Goal: Information Seeking & Learning: Learn about a topic

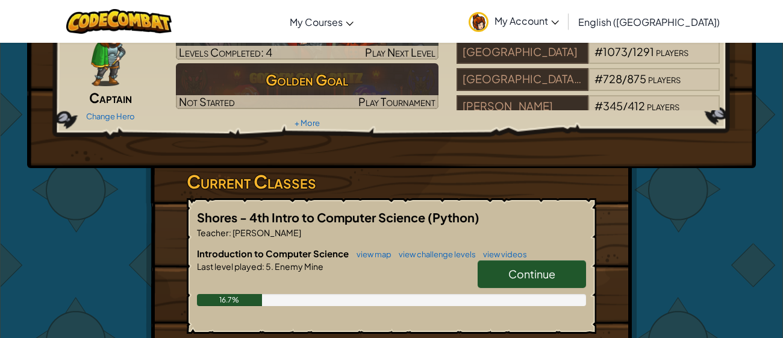
scroll to position [105, 0]
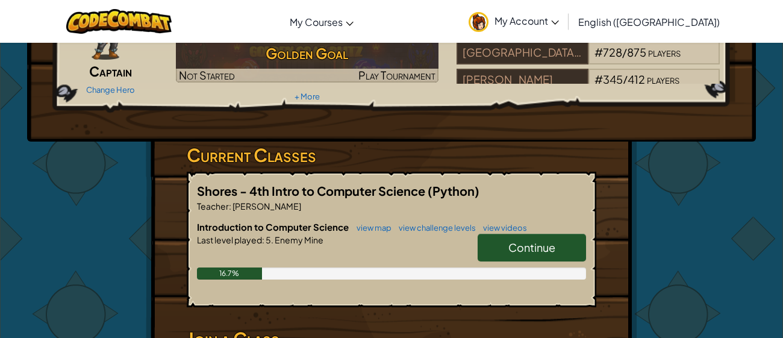
click at [497, 244] on link "Continue" at bounding box center [532, 248] width 108 height 28
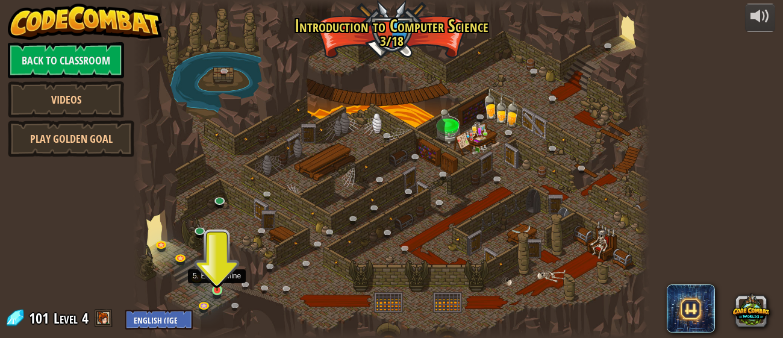
click at [218, 289] on img at bounding box center [216, 277] width 11 height 26
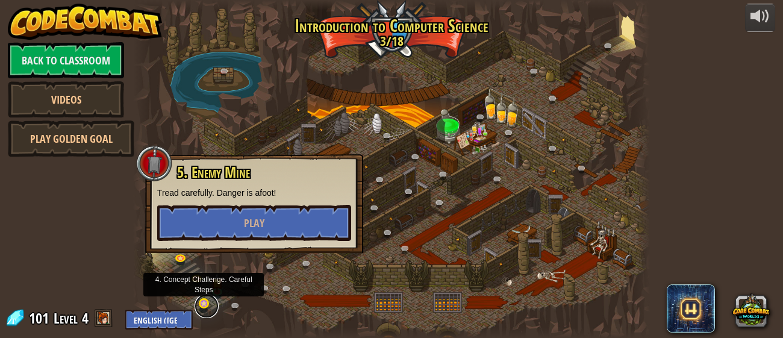
click at [212, 305] on link at bounding box center [207, 306] width 24 height 24
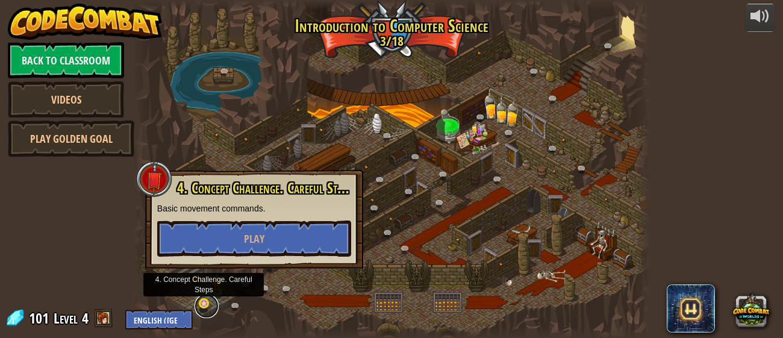
click at [204, 304] on link at bounding box center [207, 306] width 24 height 24
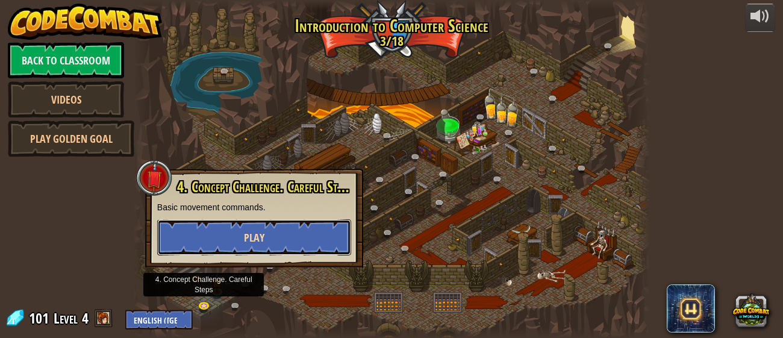
click at [270, 239] on button "Play" at bounding box center [254, 237] width 194 height 36
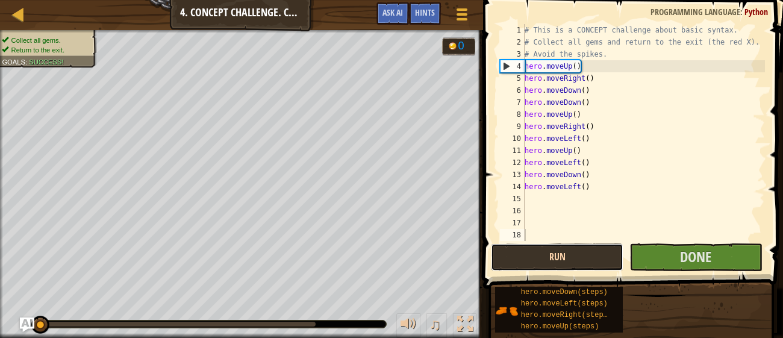
click at [546, 260] on button "Run" at bounding box center [557, 257] width 133 height 28
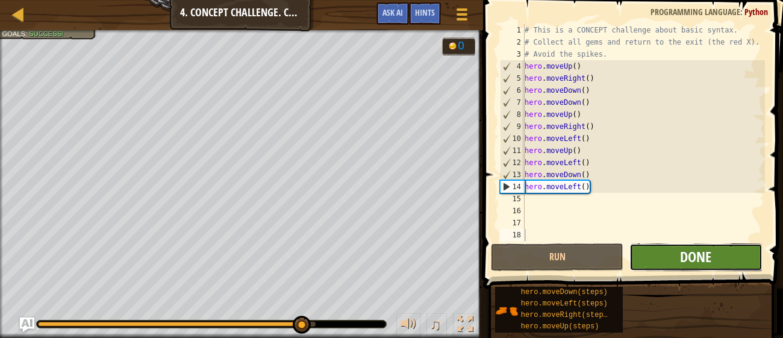
click at [681, 260] on span "Done" at bounding box center [695, 256] width 31 height 19
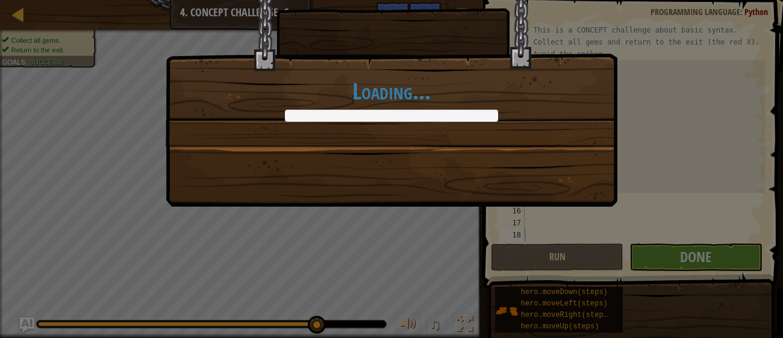
click at [396, 174] on div "Loading..." at bounding box center [392, 88] width 452 height 237
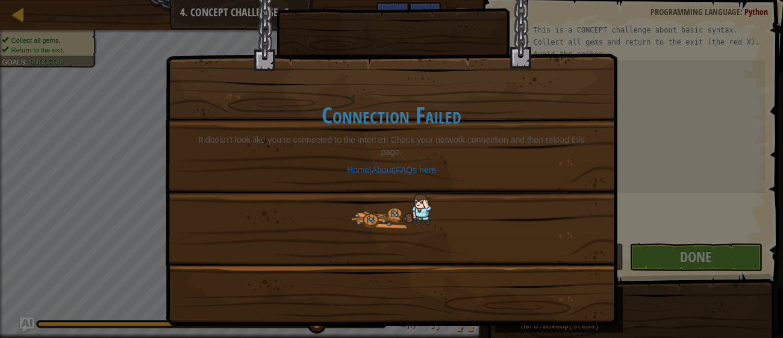
click at [413, 84] on div "Connection Failed It doesn’t look like you’re connected to the internet! Check …" at bounding box center [391, 165] width 426 height 175
click at [391, 140] on p "It doesn’t look like you’re connected to the internet! Check your network conne…" at bounding box center [391, 146] width 402 height 24
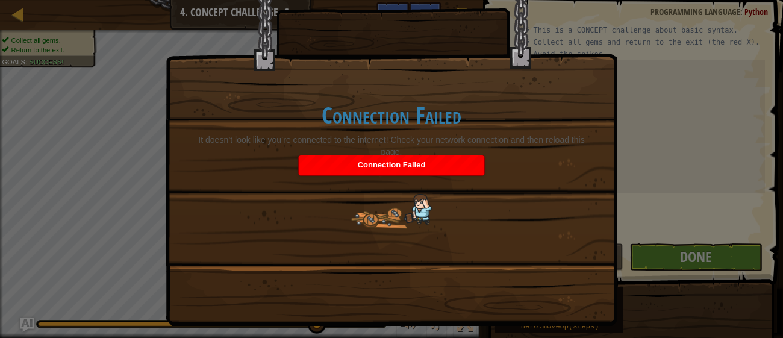
click at [399, 169] on div "Connection Failed" at bounding box center [392, 165] width 186 height 20
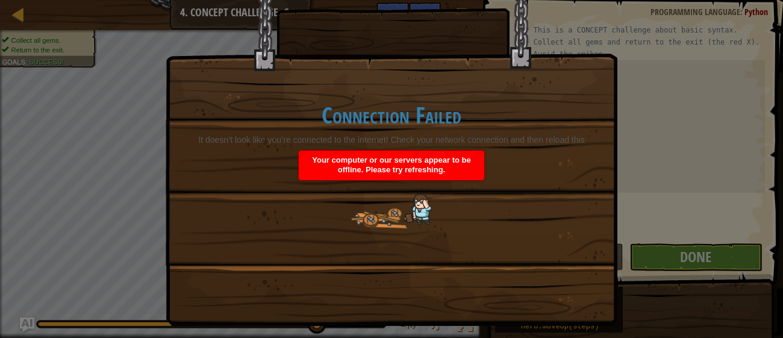
click at [399, 169] on span "Your computer or our servers appear to be offline. Please try refreshing." at bounding box center [391, 164] width 158 height 19
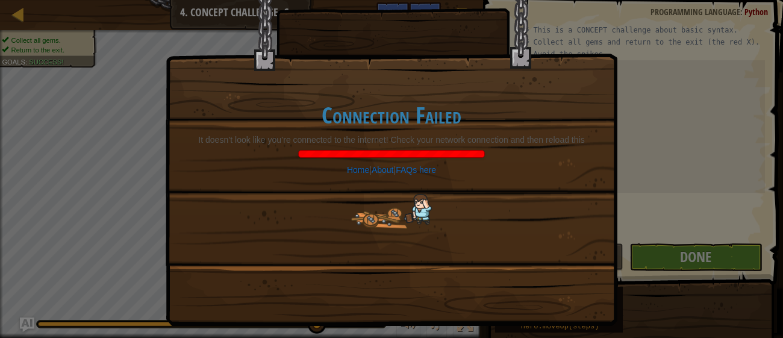
click at [396, 169] on span "|" at bounding box center [395, 170] width 2 height 10
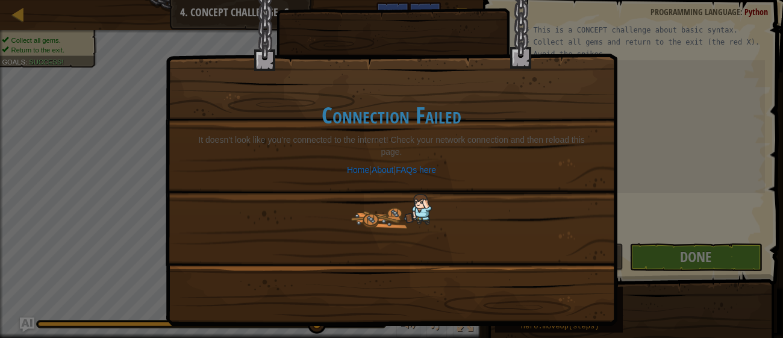
click at [394, 183] on div "Connection Failed It doesn’t look like you’re connected to the internet! Check …" at bounding box center [391, 165] width 426 height 175
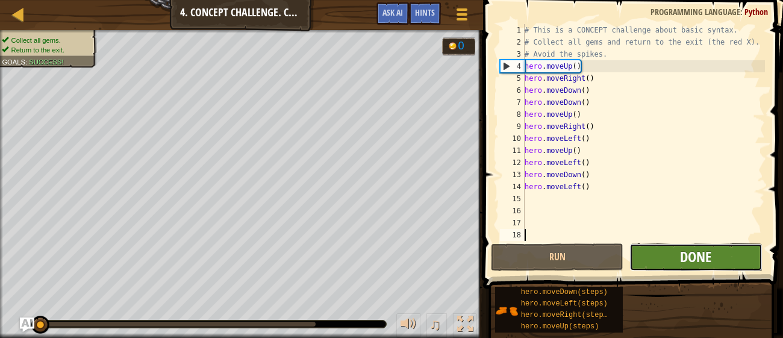
click at [693, 259] on span "Done" at bounding box center [695, 256] width 31 height 19
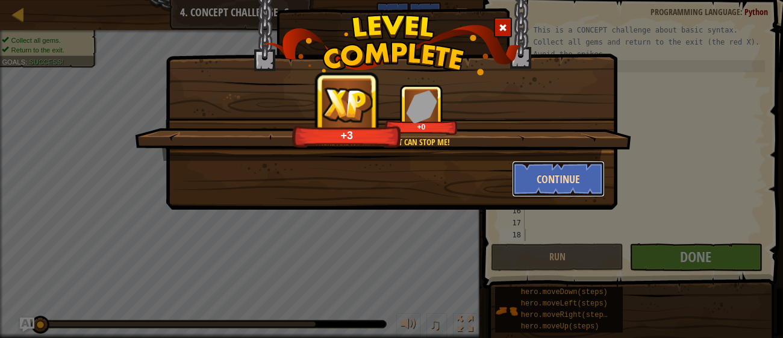
click at [555, 189] on button "Continue" at bounding box center [558, 179] width 93 height 36
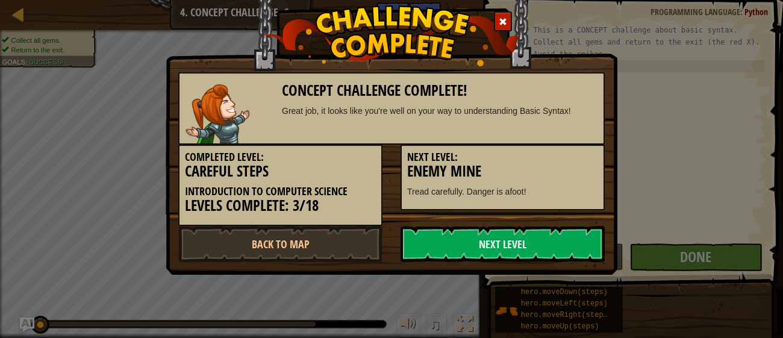
click at [523, 224] on div "Completed Level: Careful Steps Introduction to Computer Science Levels Complete…" at bounding box center [391, 185] width 444 height 81
click at [522, 227] on link "Next Level" at bounding box center [503, 244] width 204 height 36
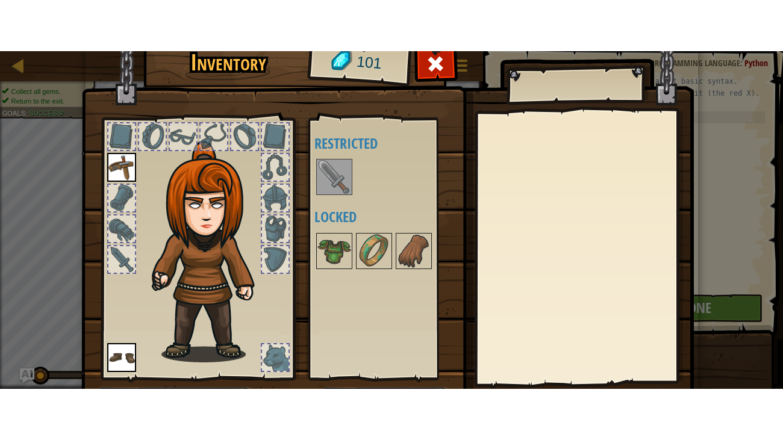
scroll to position [77, 0]
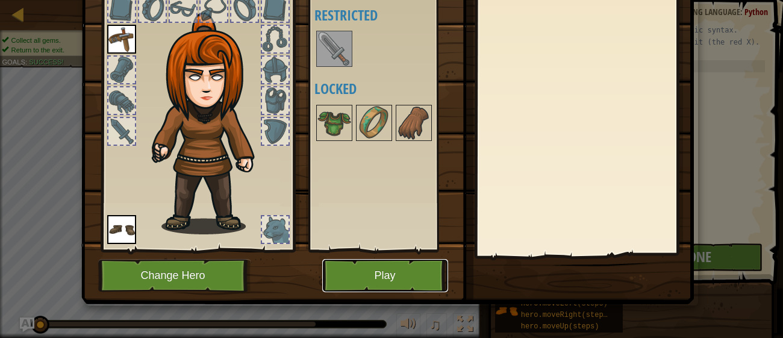
click at [384, 278] on button "Play" at bounding box center [385, 275] width 126 height 33
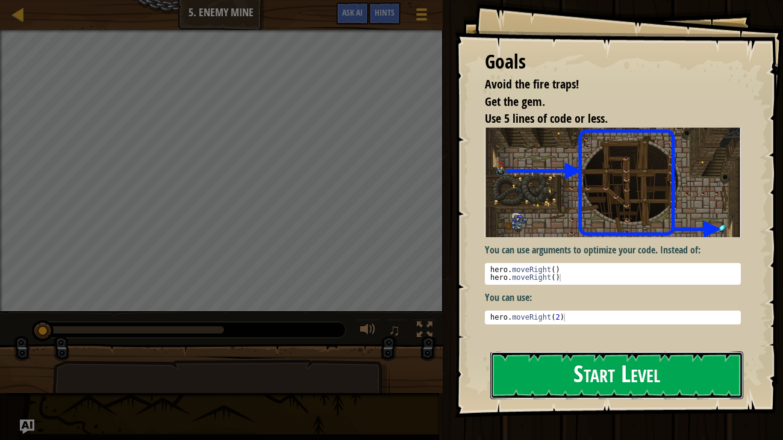
click at [600, 337] on button "Start Level" at bounding box center [617, 376] width 254 height 48
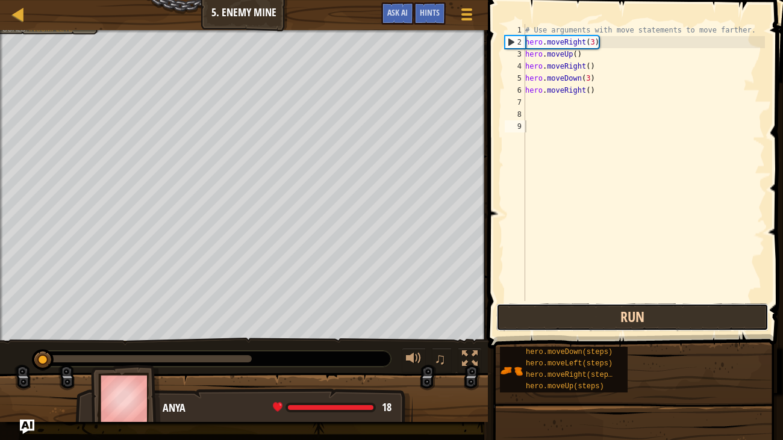
click at [649, 310] on button "Run" at bounding box center [632, 318] width 272 height 28
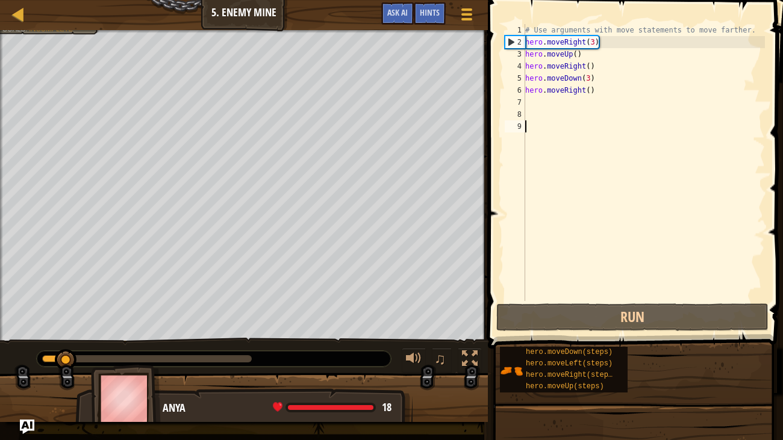
click at [529, 92] on div "# Use arguments with move statements to move farther. hero . moveRight ( 3 ) he…" at bounding box center [644, 174] width 242 height 301
type textarea "hero.moveRight()"
click at [528, 100] on div "# Use arguments with move statements to move farther. hero . moveRight ( 3 ) he…" at bounding box center [644, 174] width 242 height 301
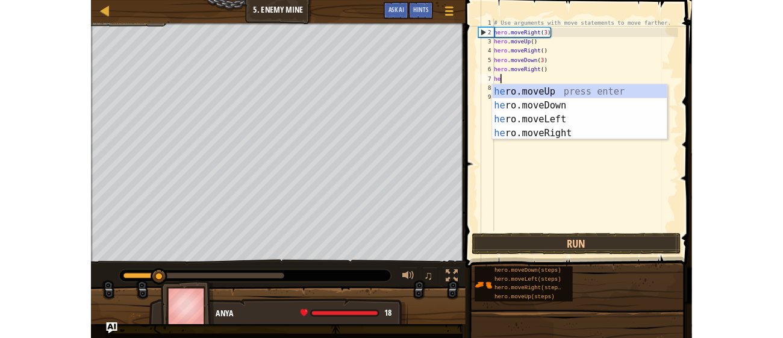
scroll to position [5, 0]
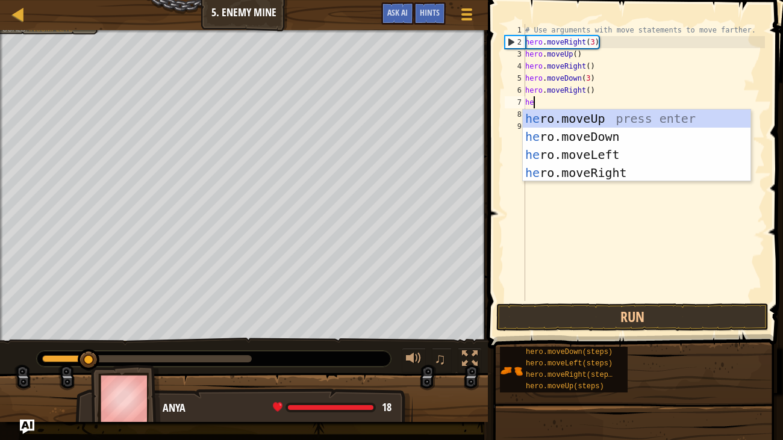
type textarea "he"
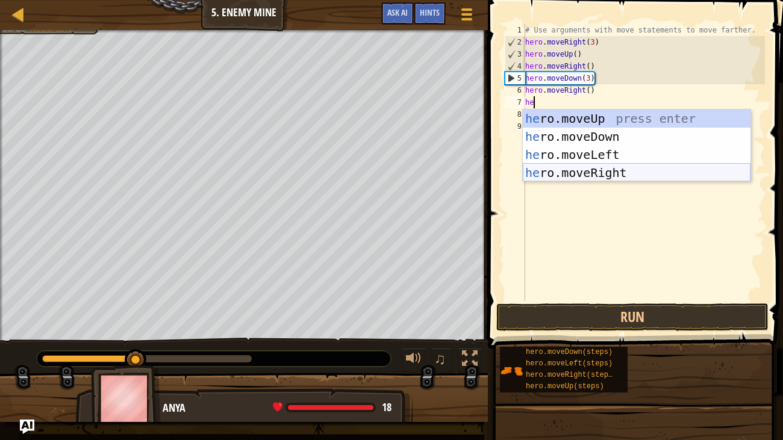
click at [581, 165] on div "he ro.moveUp press enter he ro.moveDown press enter he ro.moveLeft press enter …" at bounding box center [637, 164] width 228 height 108
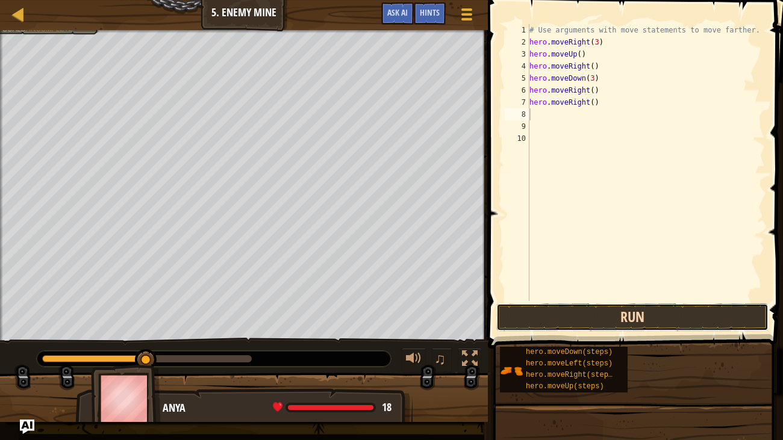
click at [583, 323] on button "Run" at bounding box center [632, 318] width 272 height 28
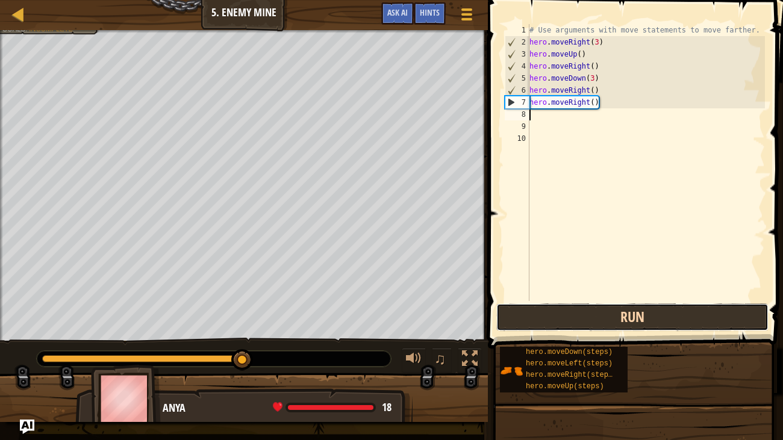
click at [589, 326] on button "Run" at bounding box center [632, 318] width 272 height 28
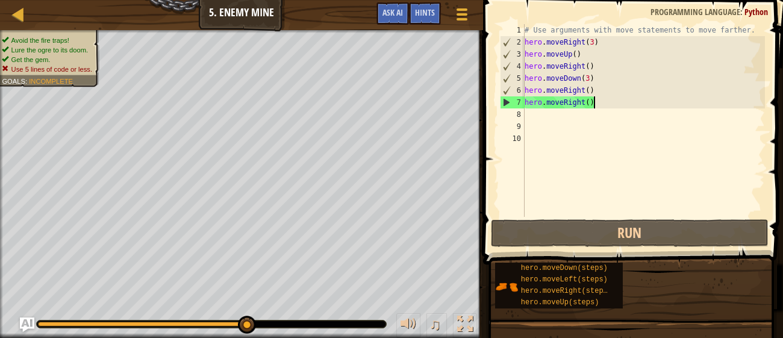
click at [597, 102] on div "# Use arguments with move statements to move farther. hero . moveRight ( 3 ) he…" at bounding box center [643, 132] width 243 height 217
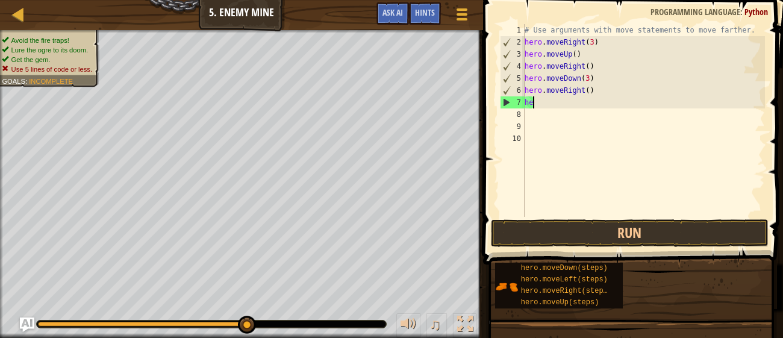
type textarea "h"
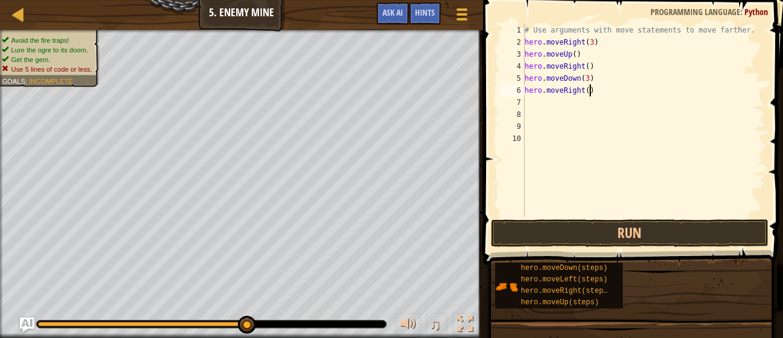
click at [591, 95] on div "# Use arguments with move statements to move farther. hero . moveRight ( 3 ) he…" at bounding box center [643, 132] width 243 height 217
type textarea "hero.moveRight(2)"
click at [596, 229] on button "Run" at bounding box center [629, 233] width 277 height 28
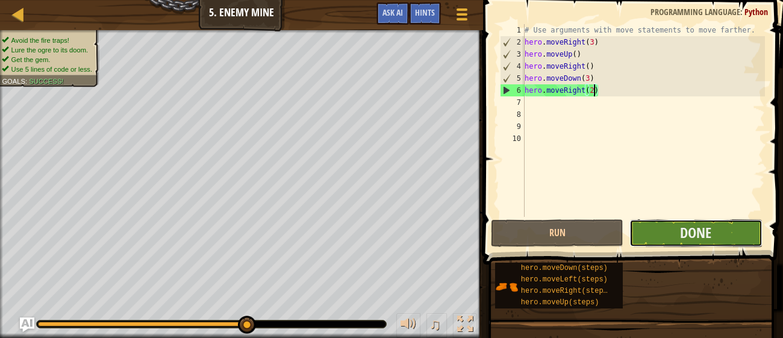
click at [673, 239] on button "Done" at bounding box center [695, 233] width 133 height 28
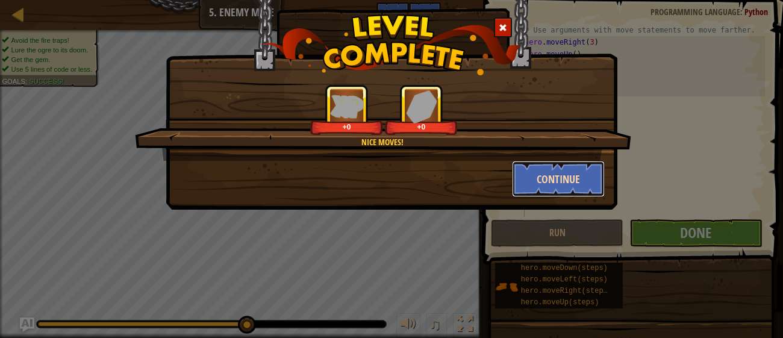
click at [535, 177] on button "Continue" at bounding box center [558, 179] width 93 height 36
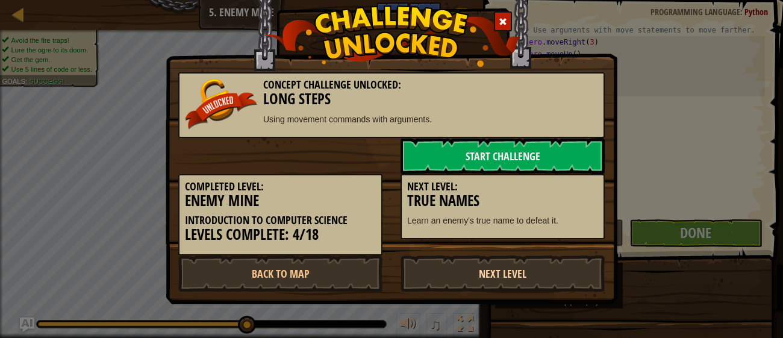
click at [508, 270] on link "Next Level" at bounding box center [503, 273] width 204 height 36
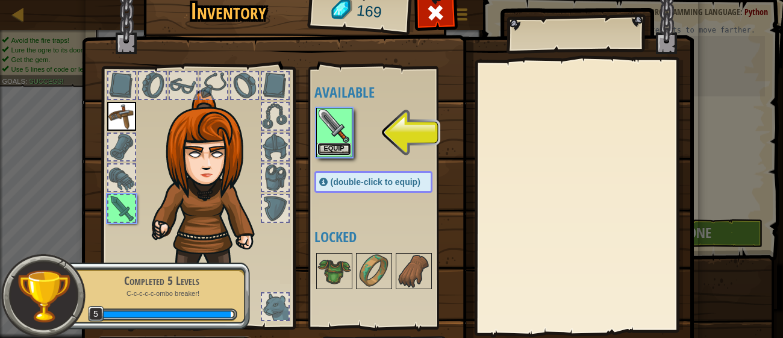
click at [332, 149] on button "Equip" at bounding box center [334, 149] width 34 height 13
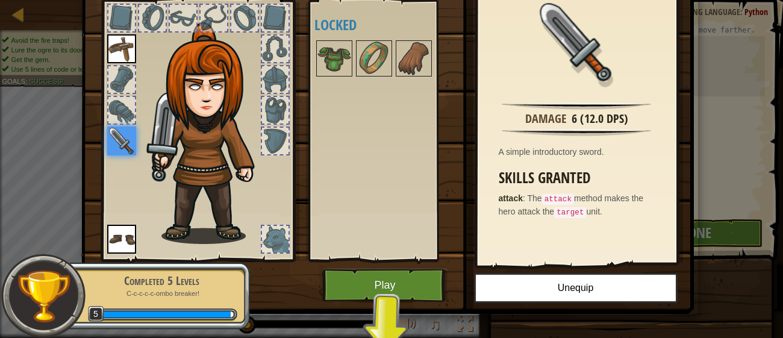
scroll to position [77, 0]
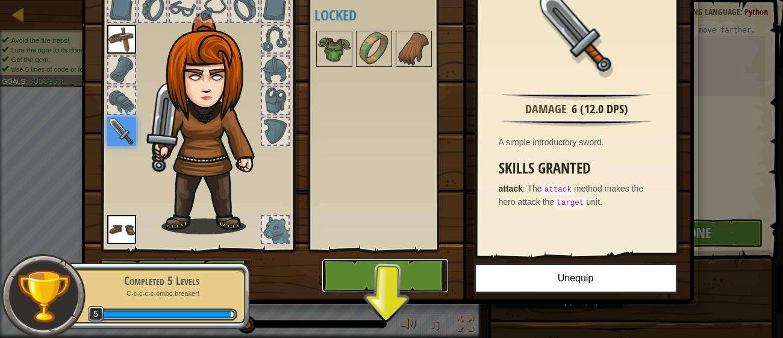
click at [383, 270] on button "Play" at bounding box center [385, 275] width 126 height 33
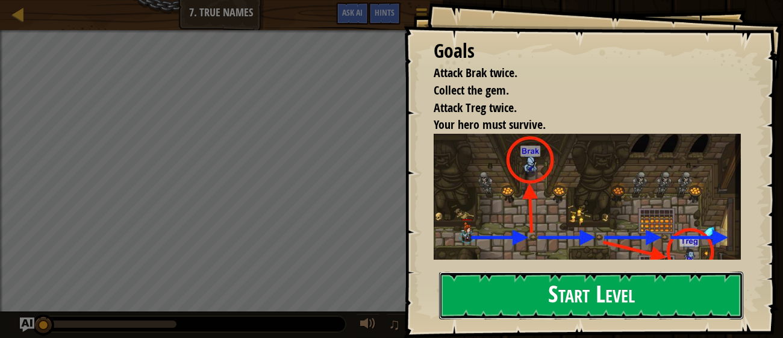
click at [554, 311] on button "Start Level" at bounding box center [591, 296] width 304 height 48
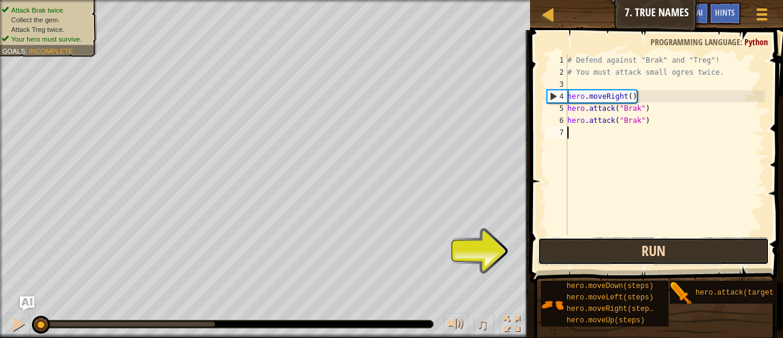
click at [607, 260] on button "Run" at bounding box center [653, 251] width 231 height 28
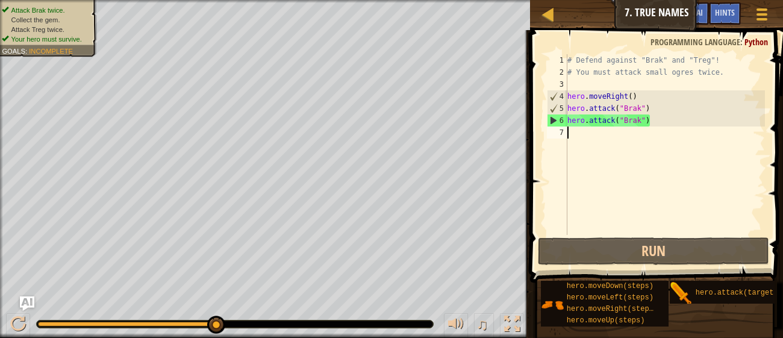
click at [625, 176] on div "# Defend against "Brak" and "Treg"! # You must attack small ogres twice. hero .…" at bounding box center [665, 156] width 200 height 205
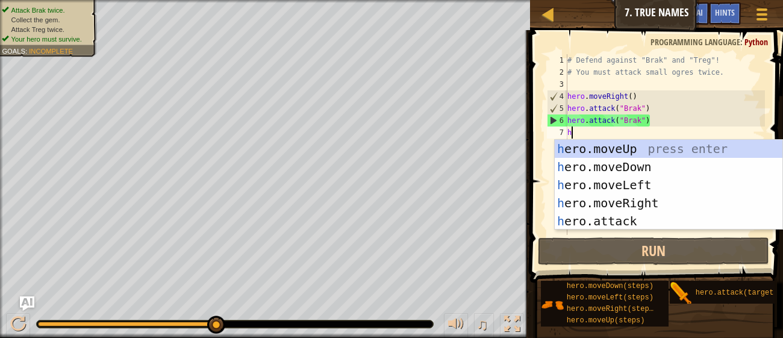
scroll to position [5, 0]
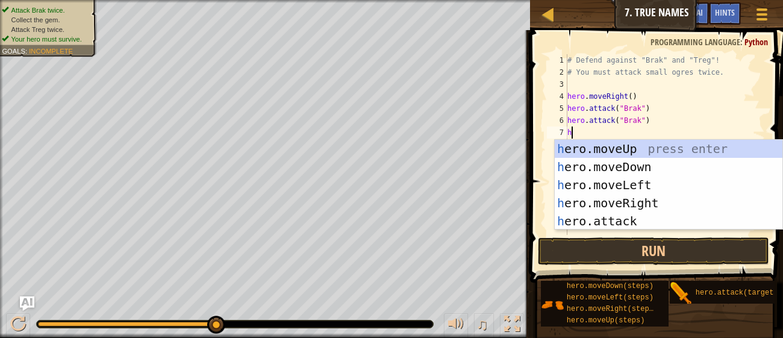
type textarea "h"
